Goal: Task Accomplishment & Management: Complete application form

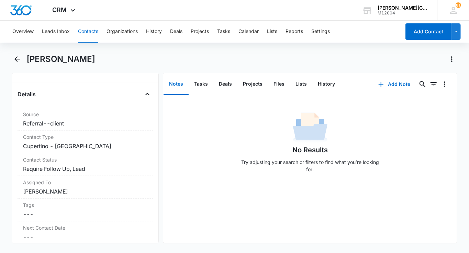
scroll to position [256, 0]
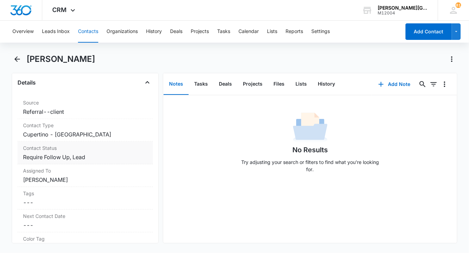
click at [72, 157] on dd "Cancel Save Changes Require Follow Up, Lead" at bounding box center [85, 157] width 124 height 8
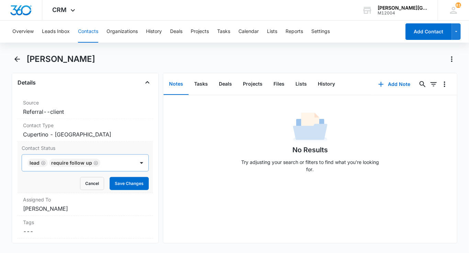
click at [41, 163] on icon "Remove Lead" at bounding box center [43, 163] width 5 height 5
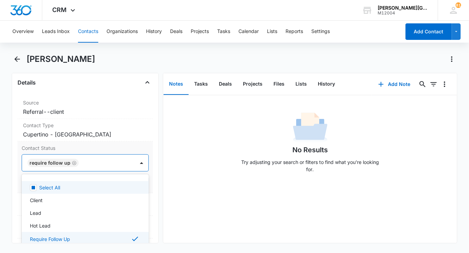
click at [70, 159] on div "Require Follow Up" at bounding box center [53, 163] width 51 height 8
click at [72, 162] on icon "Remove Require Follow Up" at bounding box center [74, 163] width 5 height 5
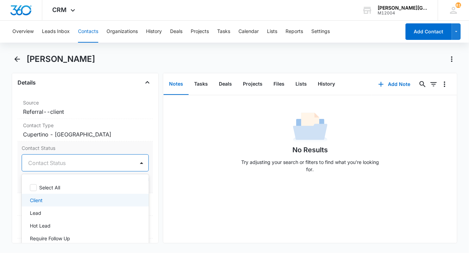
click at [44, 197] on div "Client" at bounding box center [84, 200] width 109 height 7
click at [72, 242] on div "Require Follow Up" at bounding box center [85, 239] width 127 height 13
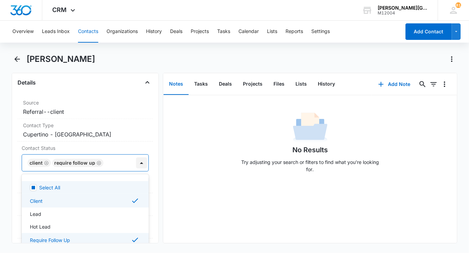
click at [141, 161] on div at bounding box center [141, 163] width 11 height 11
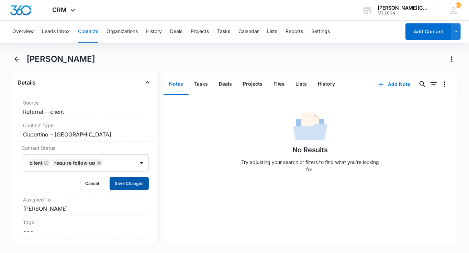
click at [134, 179] on button "Save Changes" at bounding box center [129, 183] width 39 height 13
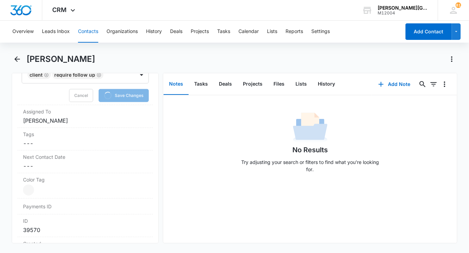
scroll to position [361, 0]
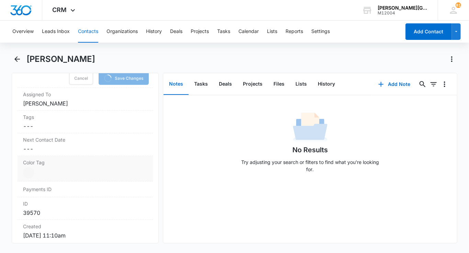
click at [37, 169] on dd "Current Color: Cancel Save Changes" at bounding box center [85, 172] width 124 height 11
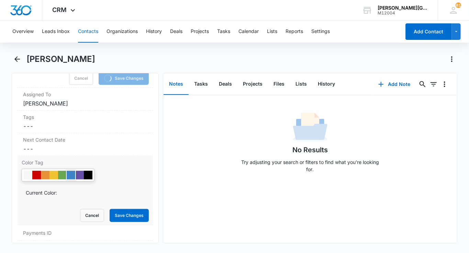
click at [67, 171] on div at bounding box center [71, 175] width 9 height 9
click at [60, 172] on div at bounding box center [62, 175] width 9 height 9
click at [118, 209] on button "Save Changes" at bounding box center [129, 215] width 39 height 13
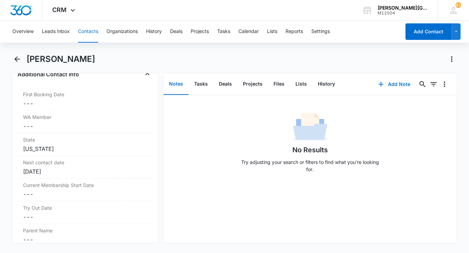
scroll to position [521, 0]
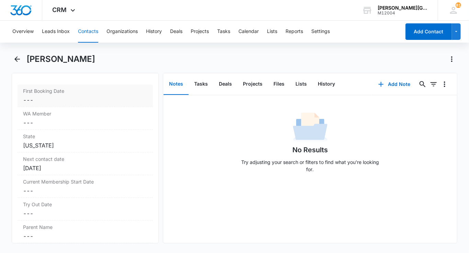
click at [64, 99] on dd "Cancel Save Changes ---" at bounding box center [85, 100] width 124 height 8
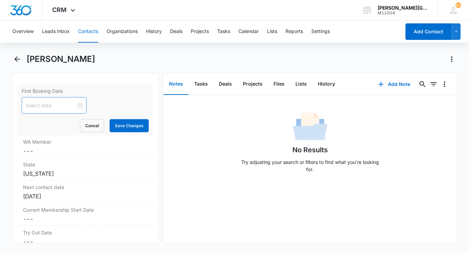
click at [56, 106] on input at bounding box center [51, 106] width 51 height 8
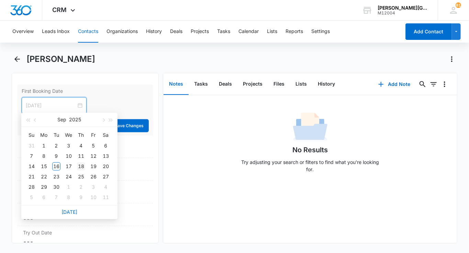
type input "[DATE]"
click at [79, 166] on div "18" at bounding box center [81, 166] width 8 height 8
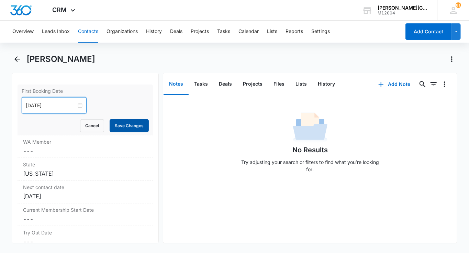
click at [142, 124] on button "Save Changes" at bounding box center [129, 125] width 39 height 13
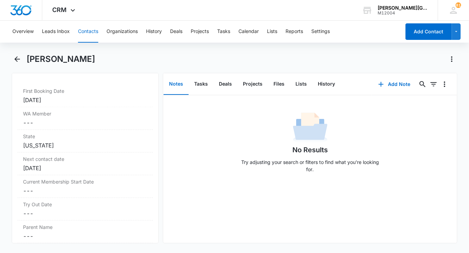
click at [90, 33] on button "Contacts" at bounding box center [88, 32] width 20 height 22
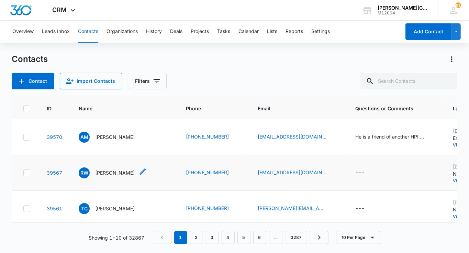
click at [110, 176] on p "[PERSON_NAME]" at bounding box center [115, 172] width 40 height 7
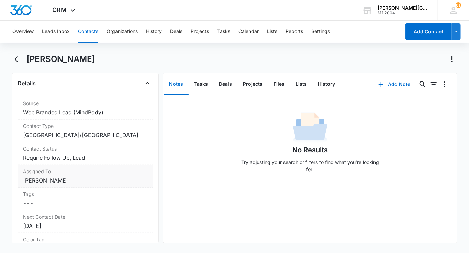
scroll to position [286, 0]
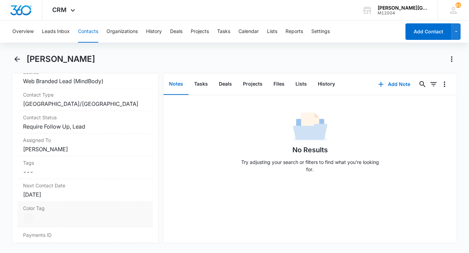
click at [31, 210] on div "Color Tag Current Color: Cancel Save Changes" at bounding box center [85, 214] width 135 height 25
click at [54, 218] on div at bounding box center [54, 221] width 9 height 9
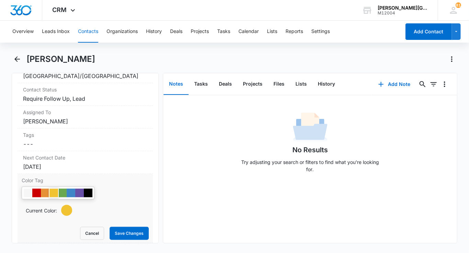
click at [122, 223] on form "Current Color: Cancel Save Changes" at bounding box center [85, 213] width 127 height 53
click at [122, 228] on button "Save Changes" at bounding box center [129, 233] width 39 height 13
click at [91, 89] on label "Contact Status" at bounding box center [85, 89] width 124 height 7
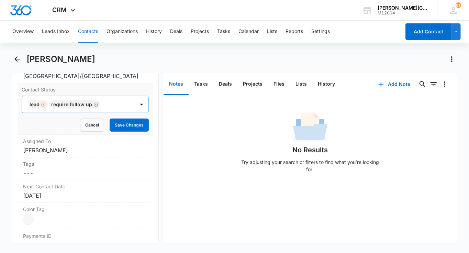
click at [40, 102] on div "Remove Lead" at bounding box center [43, 104] width 6 height 5
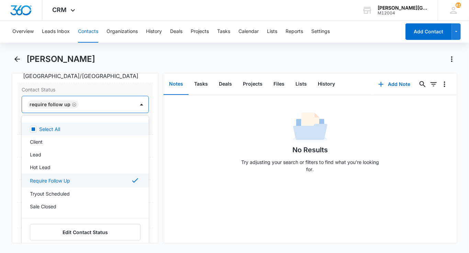
click at [82, 104] on div at bounding box center [103, 105] width 45 height 10
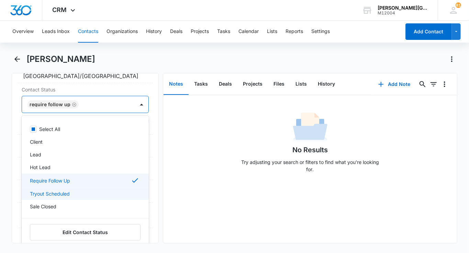
click at [54, 191] on p "Tryout Scheduled" at bounding box center [50, 193] width 40 height 7
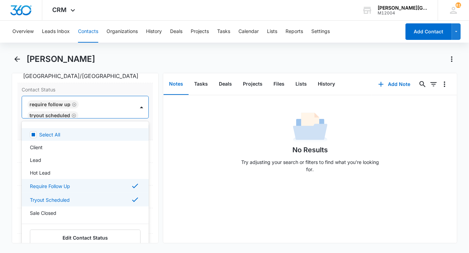
click at [124, 115] on div at bounding box center [102, 116] width 45 height 10
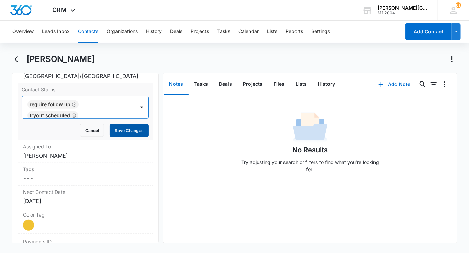
click at [124, 129] on button "Save Changes" at bounding box center [129, 130] width 39 height 13
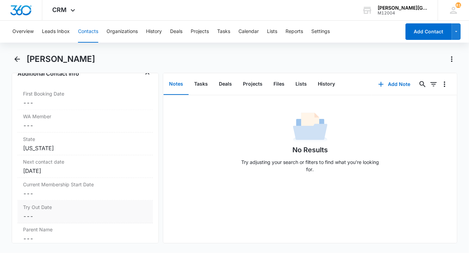
scroll to position [553, 0]
click at [40, 214] on dd "Cancel Save Changes ---" at bounding box center [85, 215] width 124 height 8
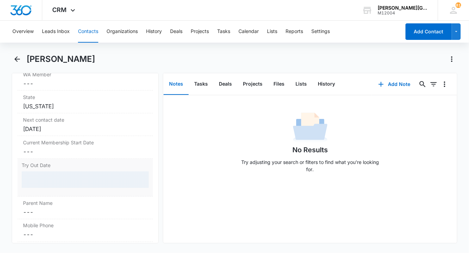
scroll to position [560, 0]
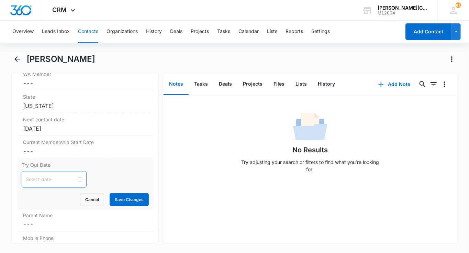
click at [43, 183] on div at bounding box center [54, 179] width 65 height 17
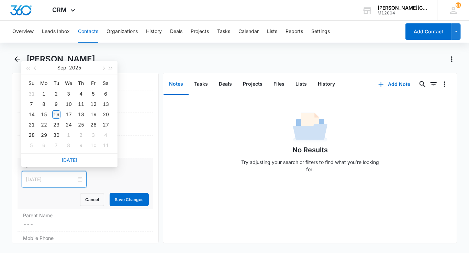
type input "[DATE]"
click at [58, 116] on div "16" at bounding box center [56, 114] width 8 height 8
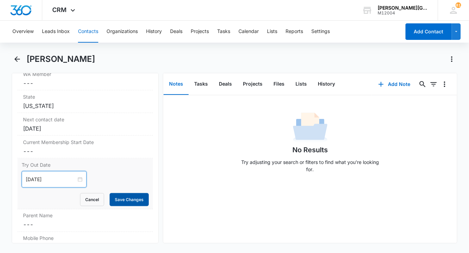
click at [127, 198] on button "Save Changes" at bounding box center [129, 199] width 39 height 13
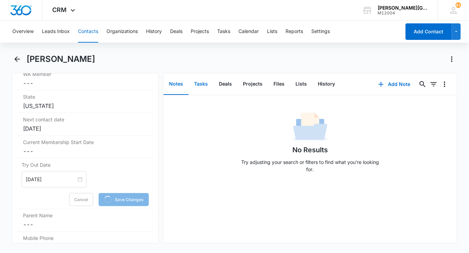
click at [200, 87] on button "Tasks" at bounding box center [201, 84] width 25 height 21
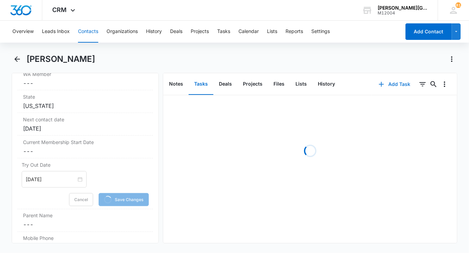
click at [389, 81] on button "Add Task" at bounding box center [394, 84] width 45 height 17
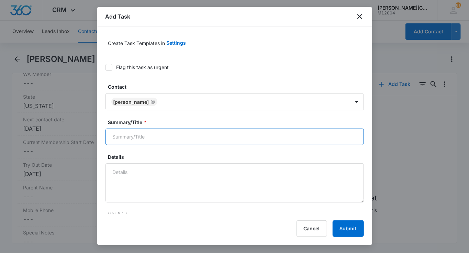
click at [137, 130] on input "Summary/Title *" at bounding box center [235, 137] width 259 height 17
type input "c"
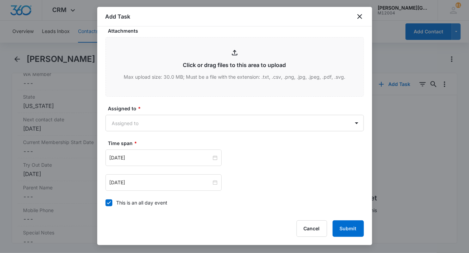
scroll to position [335, 0]
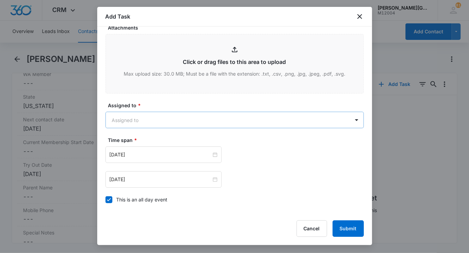
type input "follow up"
click at [145, 124] on body "CRM Apps Reputation Websites Forms CRM Email Social Shop Payments POS Content A…" at bounding box center [234, 126] width 469 height 253
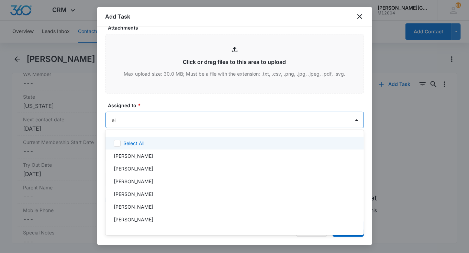
type input "[PERSON_NAME]"
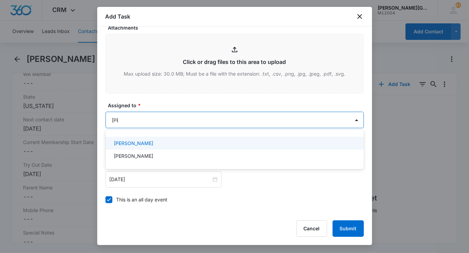
click at [144, 145] on p "[PERSON_NAME]" at bounding box center [134, 143] width 40 height 7
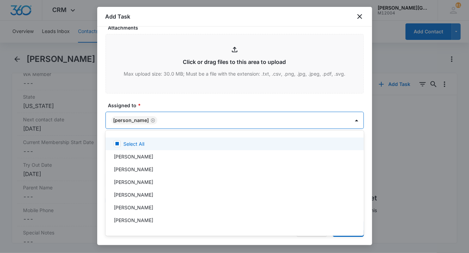
click at [166, 99] on div at bounding box center [234, 126] width 469 height 253
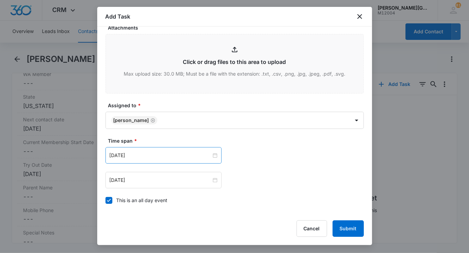
click at [130, 149] on div "[DATE]" at bounding box center [164, 155] width 116 height 17
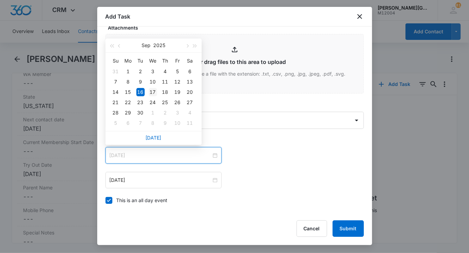
type input "[DATE]"
click at [152, 93] on div "17" at bounding box center [153, 92] width 8 height 8
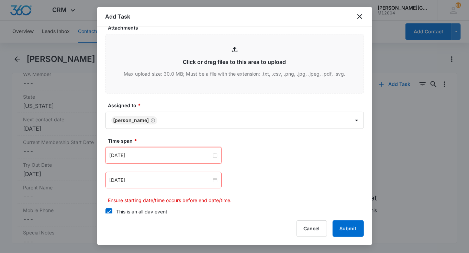
click at [133, 185] on div "[DATE]" at bounding box center [164, 180] width 116 height 17
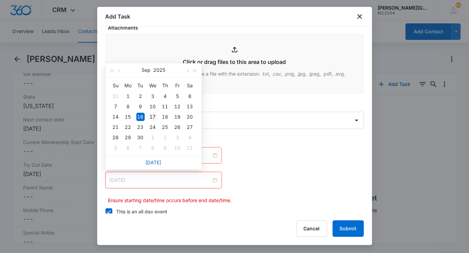
type input "[DATE]"
click at [153, 119] on div "17" at bounding box center [153, 117] width 8 height 8
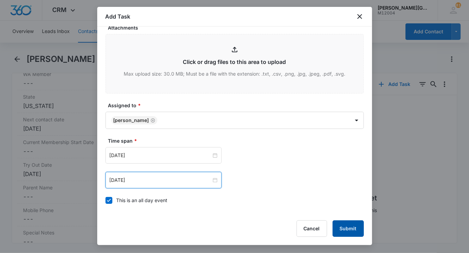
click at [349, 226] on button "Submit" at bounding box center [348, 228] width 31 height 17
